Goal: Task Accomplishment & Management: Use online tool/utility

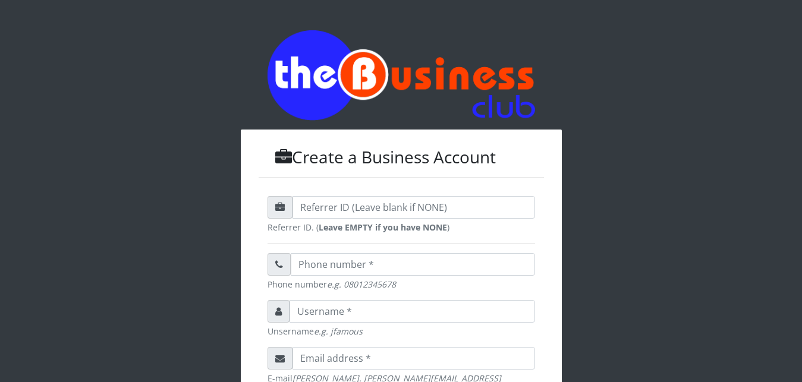
scroll to position [364, 0]
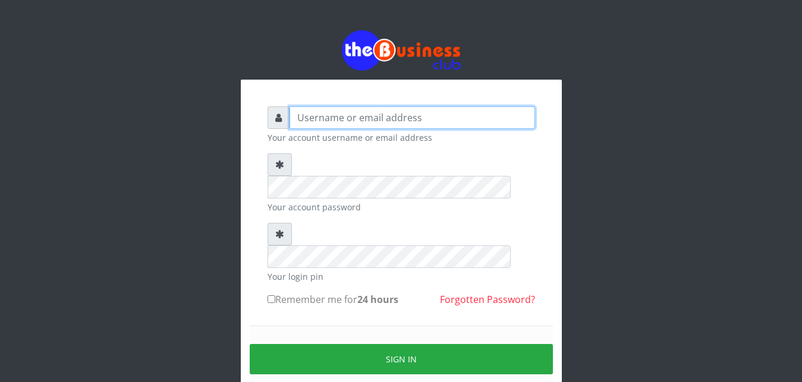
click at [388, 122] on input "text" at bounding box center [413, 117] width 246 height 23
click at [388, 121] on input "text" at bounding box center [413, 117] width 246 height 23
type input "Ifytex"
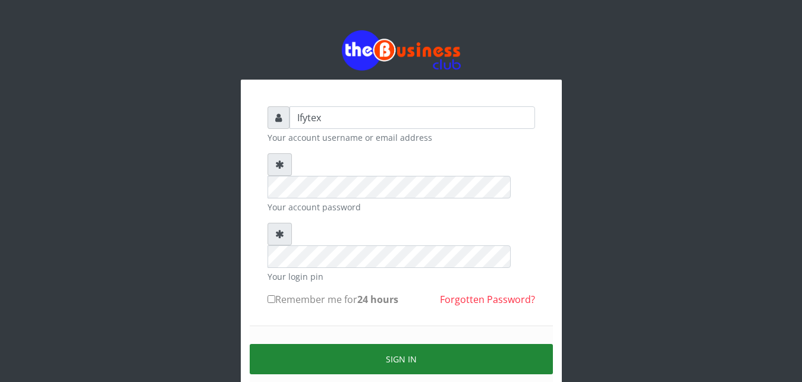
click at [342, 344] on button "Sign in" at bounding box center [401, 359] width 303 height 30
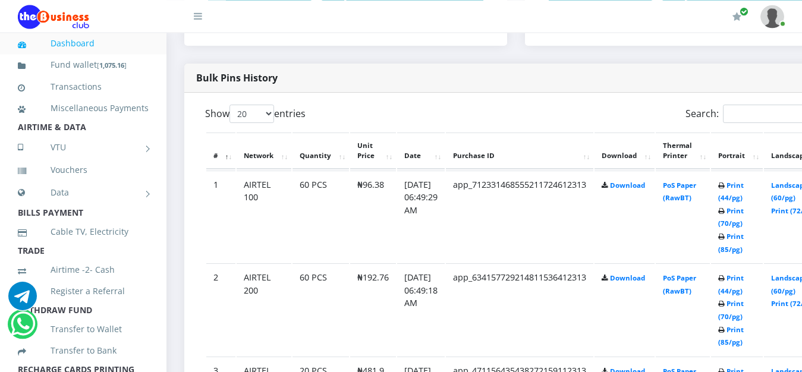
scroll to position [607, 0]
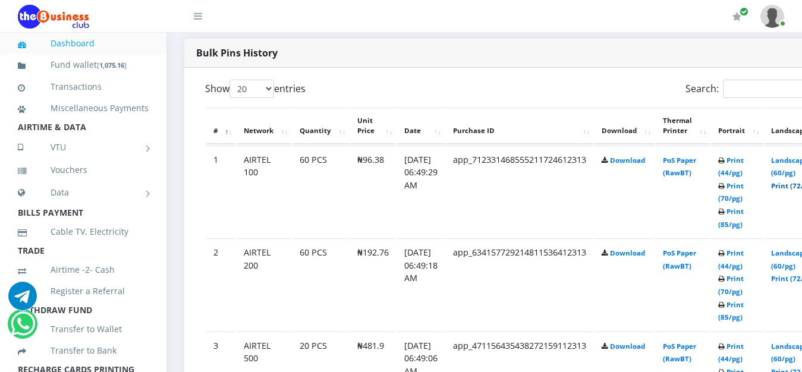
click at [795, 181] on link "Print (72/pg)" at bounding box center [792, 185] width 43 height 9
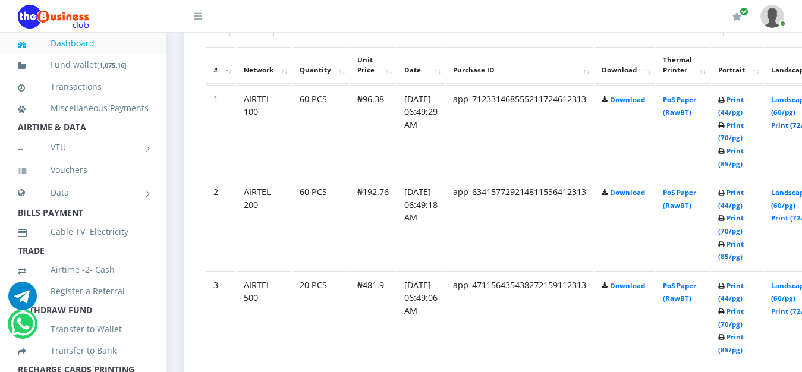
scroll to position [698, 0]
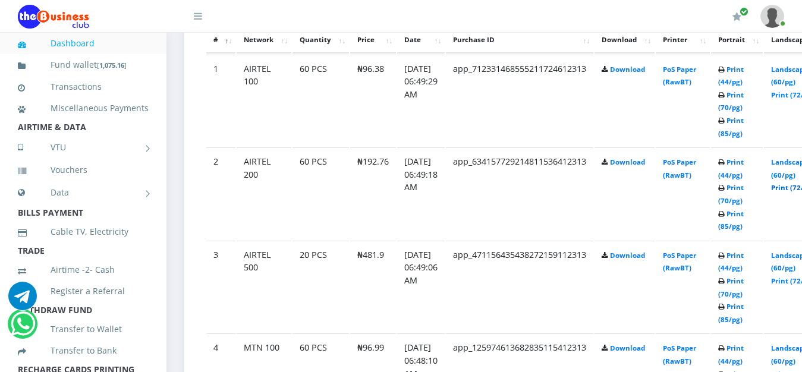
click at [797, 183] on link "Print (72/pg)" at bounding box center [792, 187] width 43 height 9
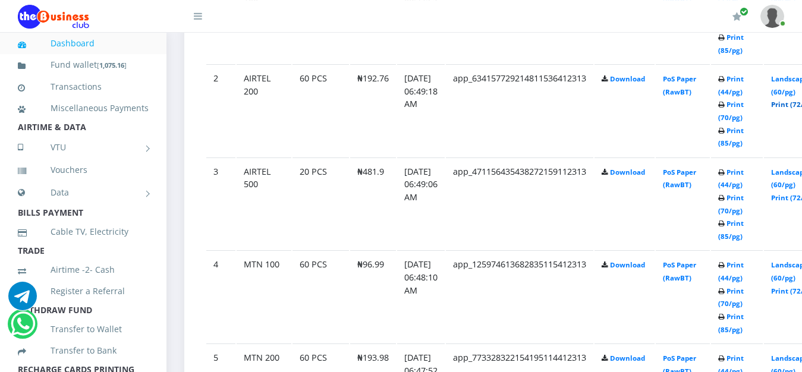
scroll to position [789, 0]
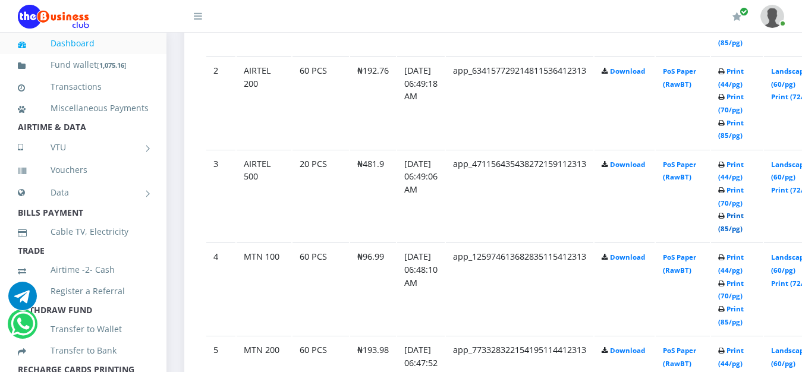
click at [744, 211] on link "Print (85/pg)" at bounding box center [731, 222] width 26 height 22
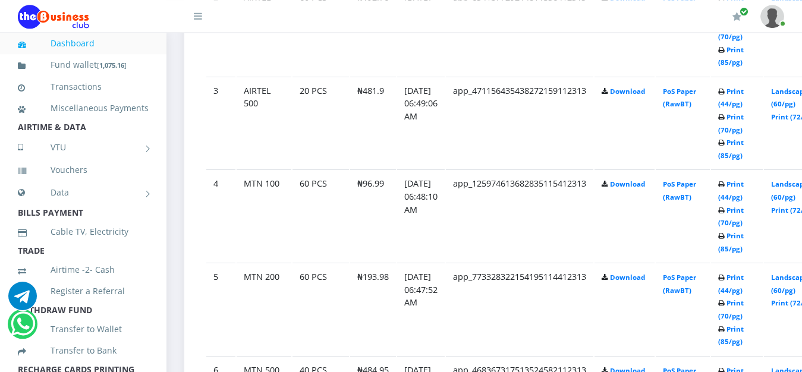
scroll to position [880, 0]
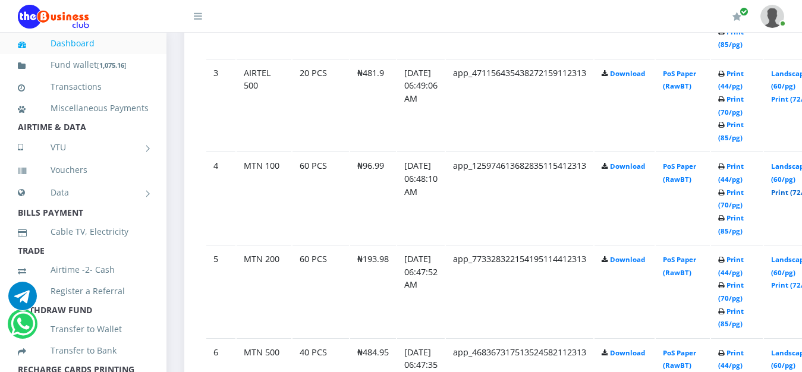
click at [791, 188] on link "Print (72/pg)" at bounding box center [792, 192] width 43 height 9
click at [792, 188] on link "Print (72/pg)" at bounding box center [792, 192] width 43 height 9
click at [793, 281] on link "Print (72/pg)" at bounding box center [792, 285] width 43 height 9
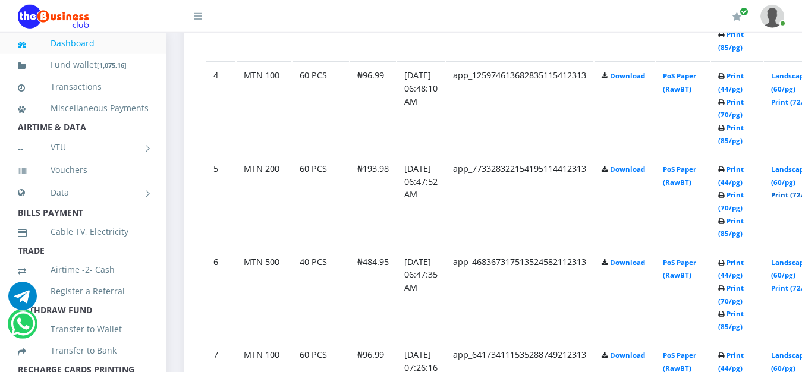
scroll to position [971, 0]
click at [744, 309] on link "Print (85/pg)" at bounding box center [731, 320] width 26 height 22
